Goal: Task Accomplishment & Management: Complete application form

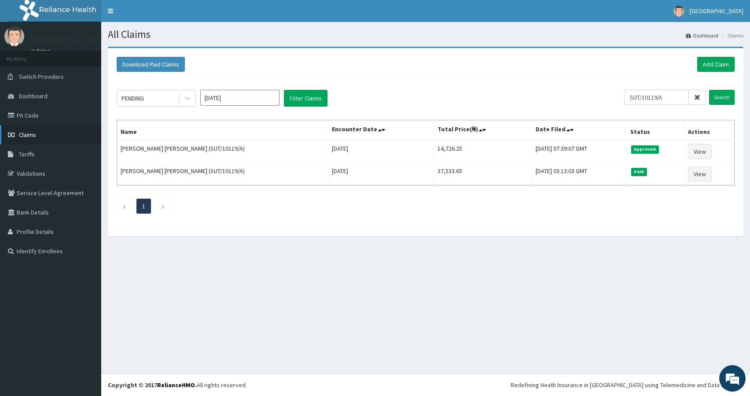
click at [45, 133] on link "Claims" at bounding box center [50, 134] width 101 height 19
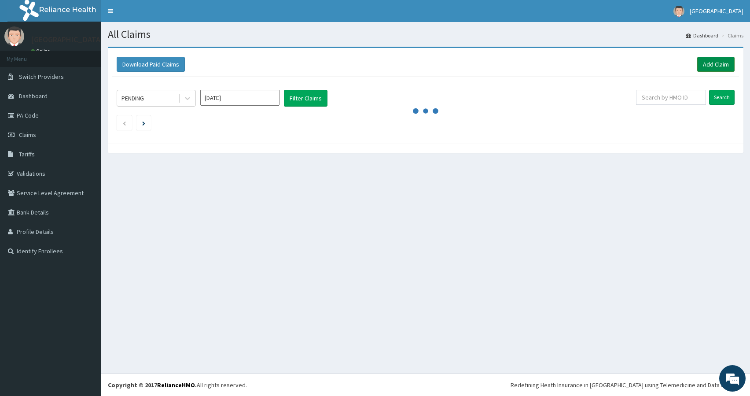
click at [715, 62] on link "Add Claim" at bounding box center [715, 64] width 37 height 15
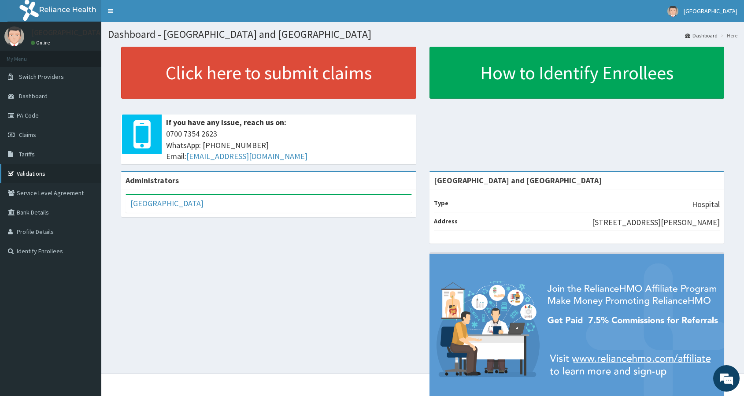
click at [33, 170] on link "Validations" at bounding box center [50, 173] width 101 height 19
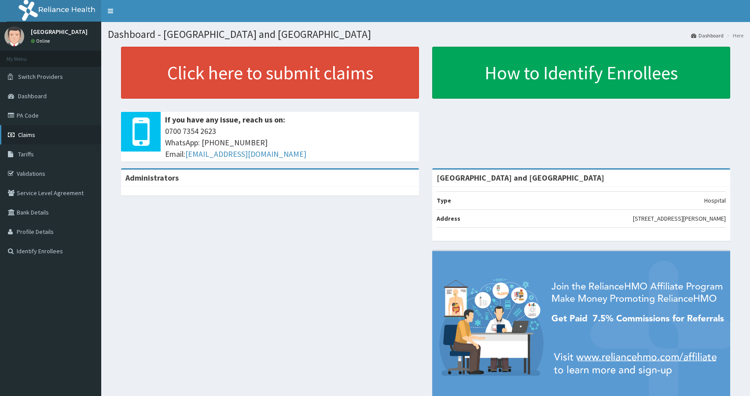
click at [24, 136] on span "Claims" at bounding box center [26, 135] width 17 height 8
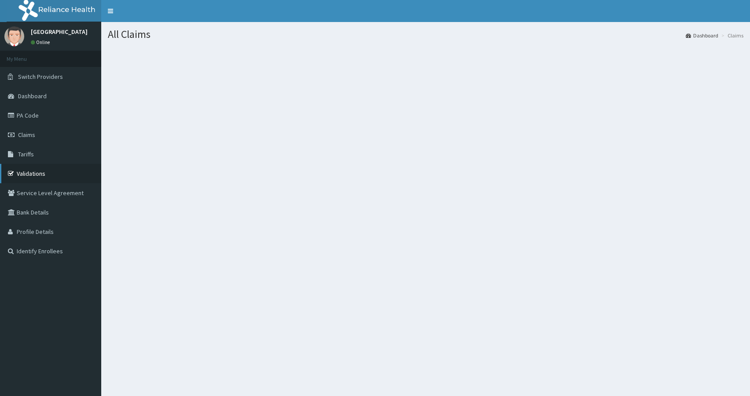
click at [29, 175] on link "Validations" at bounding box center [50, 173] width 101 height 19
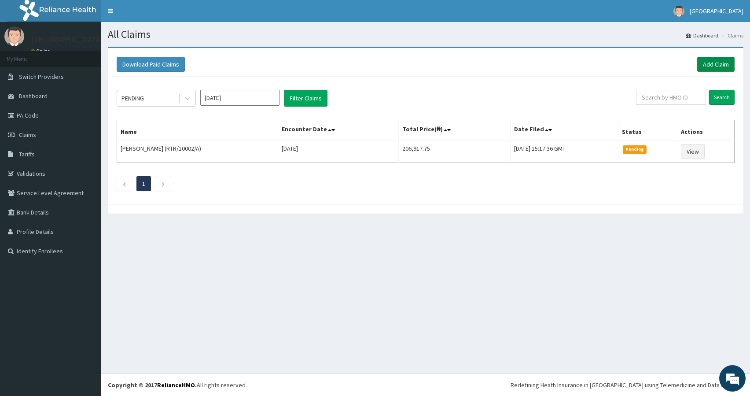
click at [710, 65] on link "Add Claim" at bounding box center [715, 64] width 37 height 15
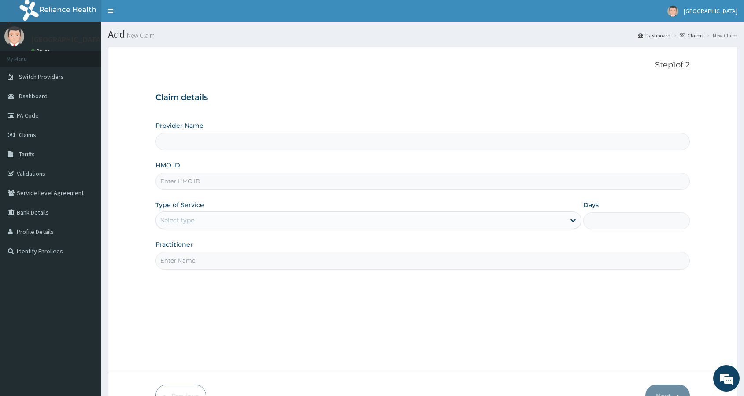
click at [258, 181] on input "HMO ID" at bounding box center [422, 181] width 534 height 17
type input "[GEOGRAPHIC_DATA] and [GEOGRAPHIC_DATA]"
paste input "KAY/10062/A"
type input "KAY/10062/A"
click at [334, 290] on div "Step 1 of 2 Claim details Provider Name De Rock Hospital and Diagnostic Center …" at bounding box center [422, 208] width 534 height 297
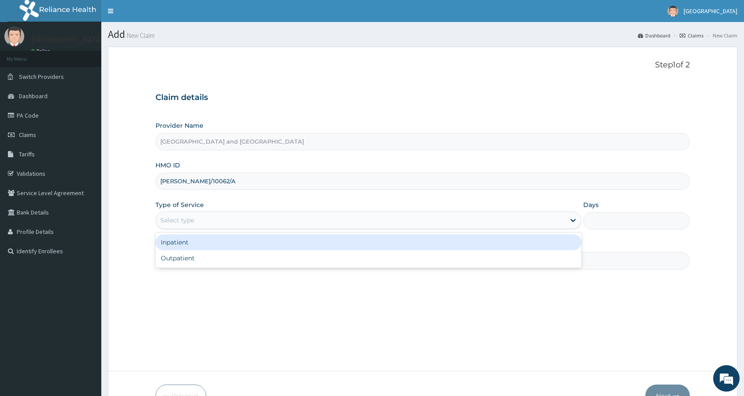
click at [287, 219] on div "Select type" at bounding box center [360, 220] width 409 height 14
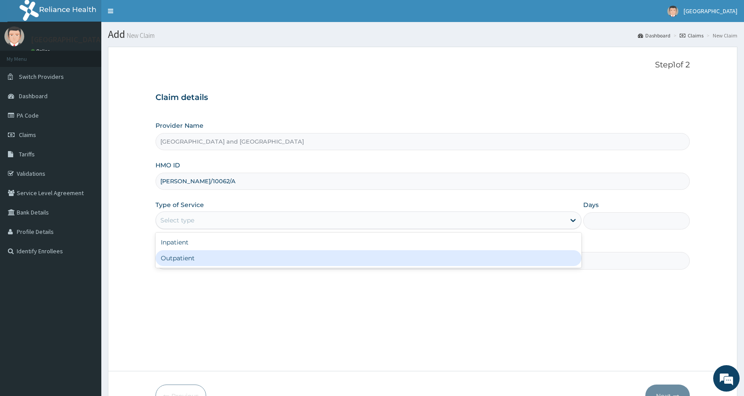
click at [266, 259] on div "Outpatient" at bounding box center [368, 258] width 426 height 16
type input "1"
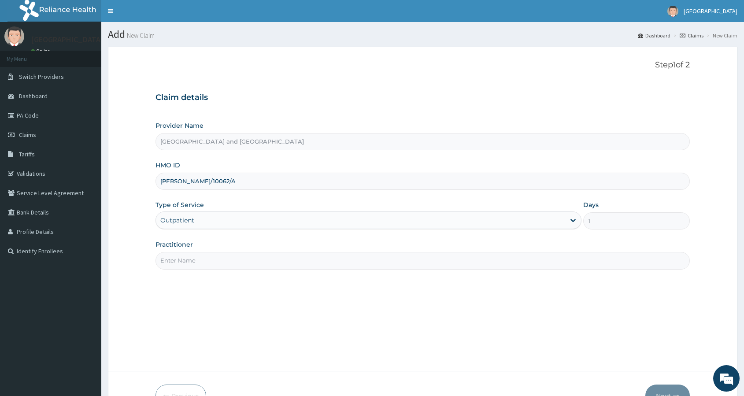
click at [266, 259] on input "Practitioner" at bounding box center [422, 260] width 534 height 17
type input "Dr [PERSON_NAME]"
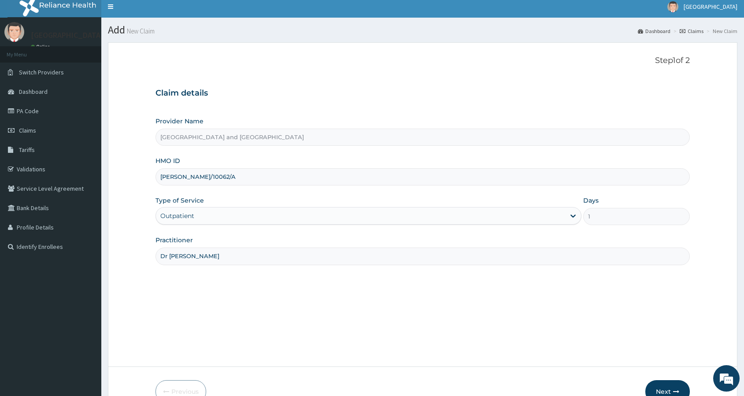
scroll to position [11, 0]
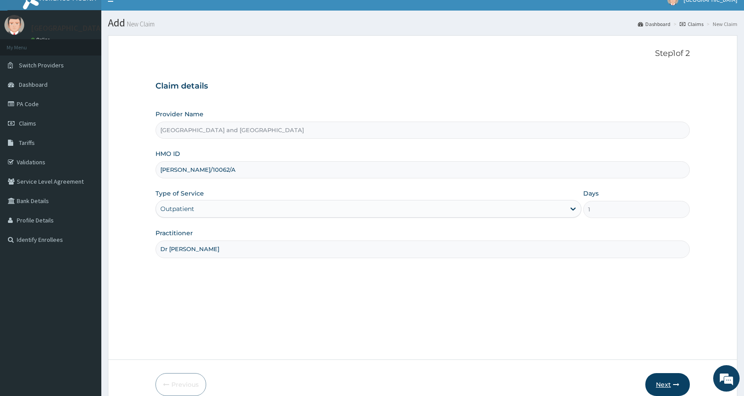
click at [662, 380] on button "Next" at bounding box center [667, 384] width 44 height 23
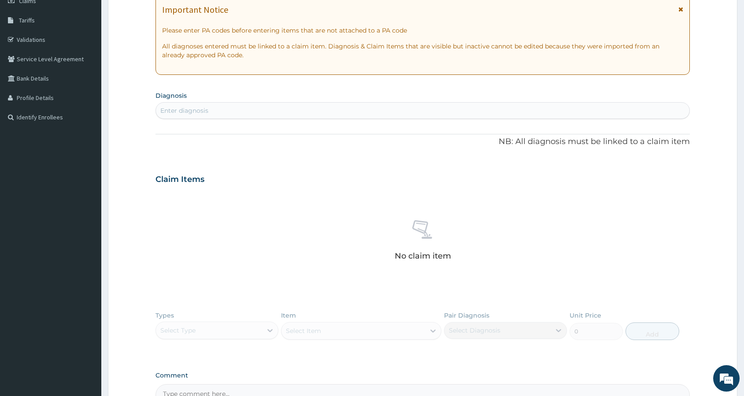
scroll to position [197, 0]
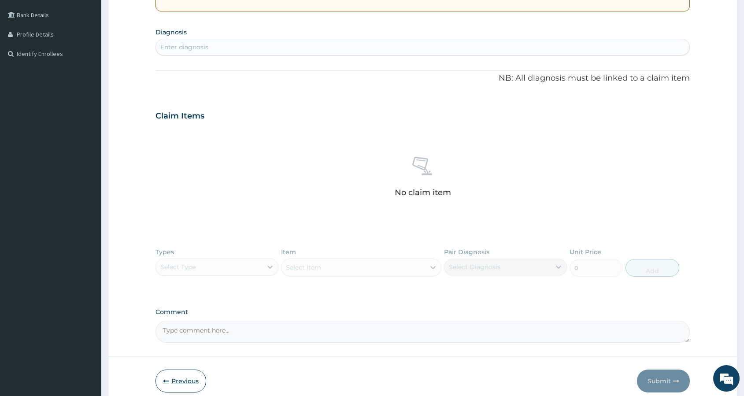
click at [189, 378] on button "Previous" at bounding box center [180, 380] width 51 height 23
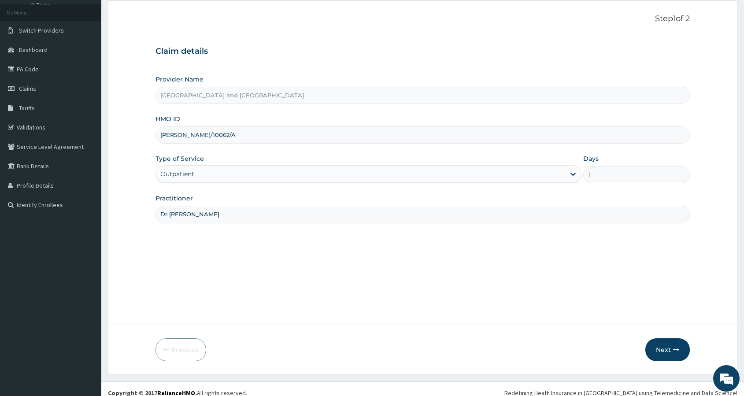
scroll to position [0, 0]
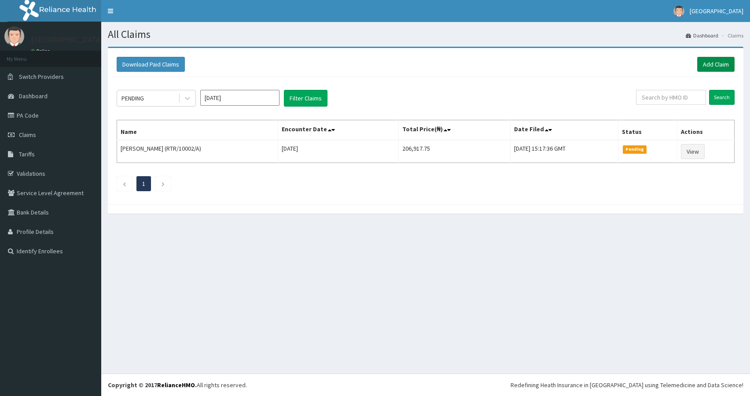
click at [712, 68] on link "Add Claim" at bounding box center [715, 64] width 37 height 15
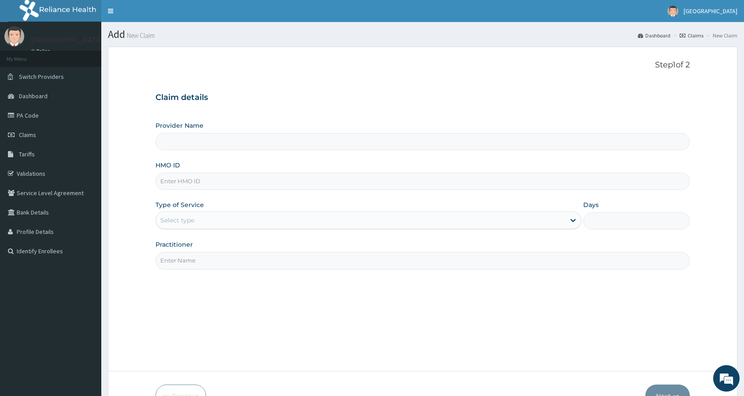
type input "[GEOGRAPHIC_DATA] and [GEOGRAPHIC_DATA]"
click at [246, 178] on input "HMO ID" at bounding box center [422, 181] width 534 height 17
paste input "[PERSON_NAME]/10062/b"
type input "[PERSON_NAME]/10062/b"
click at [291, 290] on div "Step 1 of 2 Claim details Provider Name [GEOGRAPHIC_DATA] and Diagnostic Center…" at bounding box center [422, 208] width 534 height 297
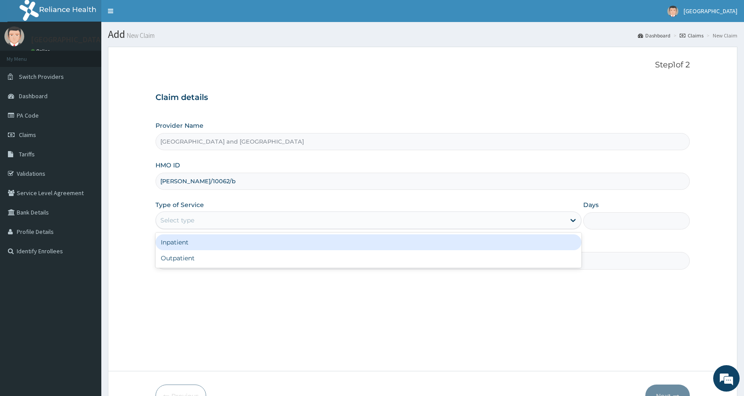
click at [217, 218] on div "Select type" at bounding box center [360, 220] width 409 height 14
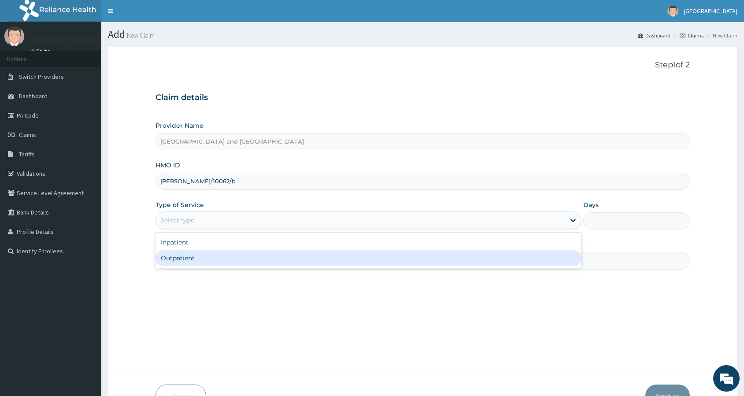
click at [217, 252] on div "Outpatient" at bounding box center [368, 258] width 426 height 16
type input "1"
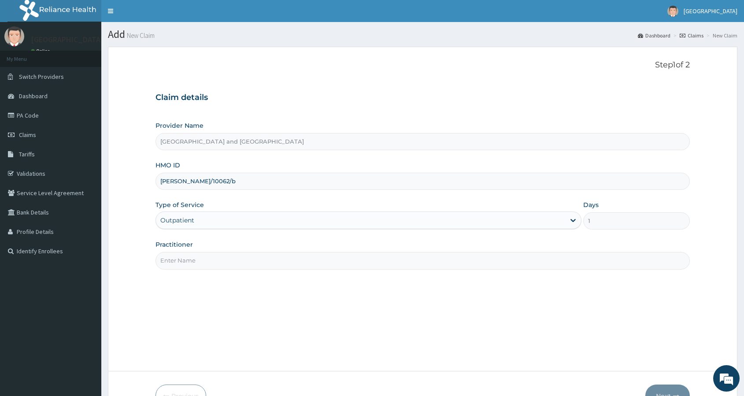
click at [217, 259] on input "Practitioner" at bounding box center [422, 260] width 534 height 17
type input "Dr [PERSON_NAME]"
